Goal: Task Accomplishment & Management: Use online tool/utility

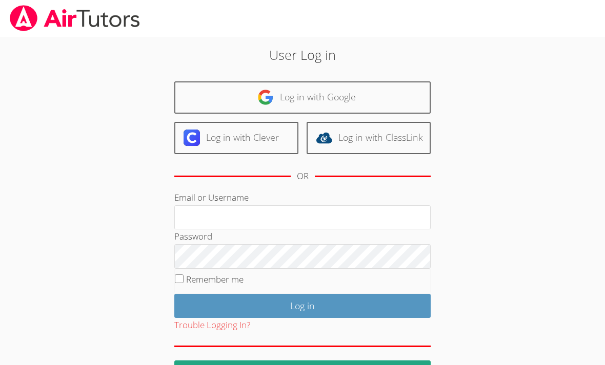
scroll to position [127, 0]
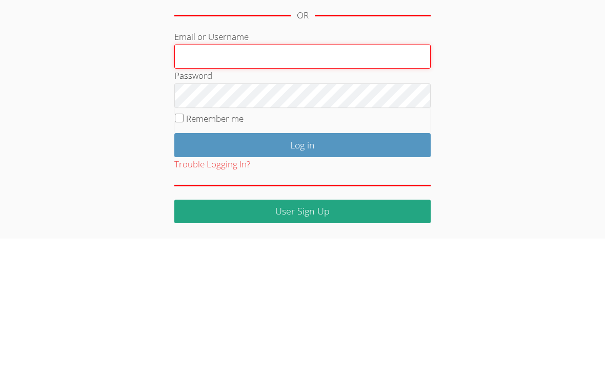
type input "[EMAIL_ADDRESS][DOMAIN_NAME]"
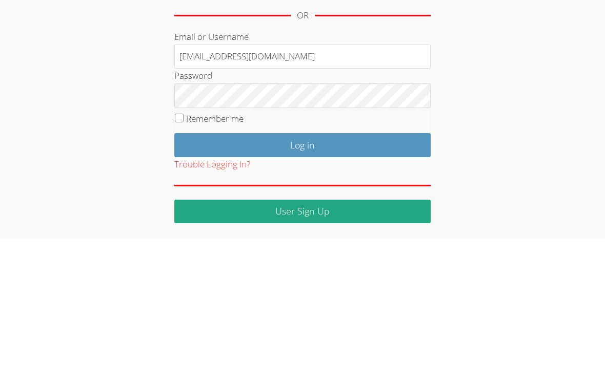
click at [302, 260] on input "Log in" at bounding box center [302, 272] width 256 height 24
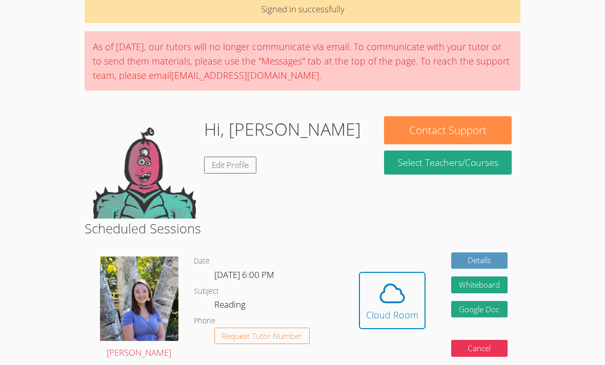
scroll to position [50, 0]
click at [403, 295] on icon at bounding box center [392, 294] width 24 height 18
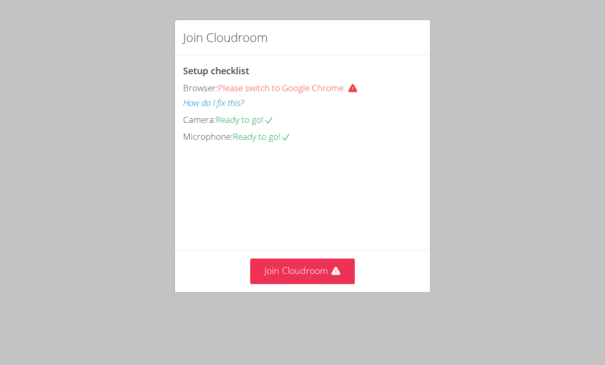
click at [324, 284] on button "Join Cloudroom" at bounding box center [302, 271] width 105 height 25
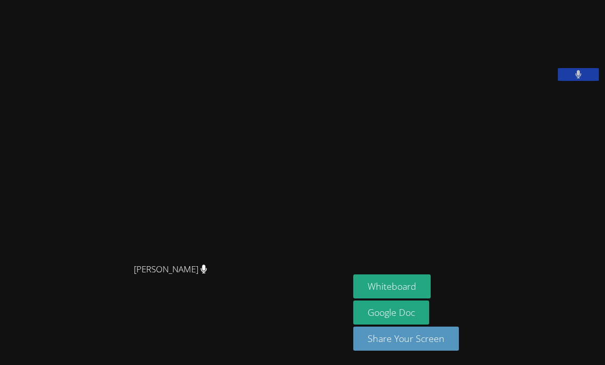
click at [353, 299] on button "Whiteboard" at bounding box center [391, 287] width 77 height 24
click at [412, 299] on button "Whiteboard" at bounding box center [391, 287] width 77 height 24
click at [349, 303] on aside "Marko Bilonozhko Whiteboard Google Doc Share Your Screen" at bounding box center [477, 182] width 256 height 365
